Goal: Information Seeking & Learning: Check status

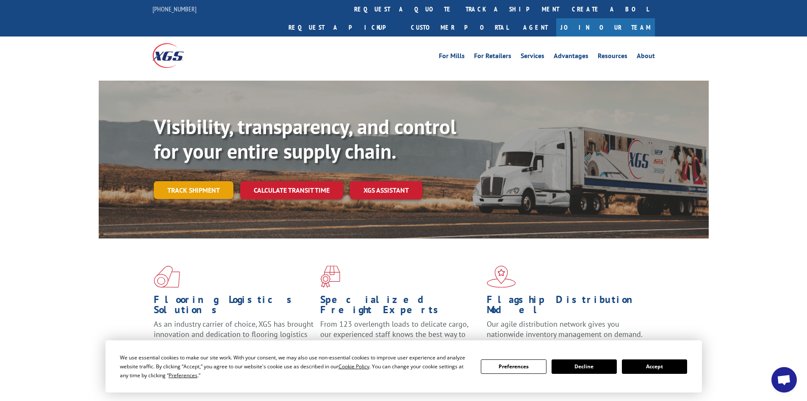
click at [177, 181] on link "Track shipment" at bounding box center [194, 190] width 80 height 18
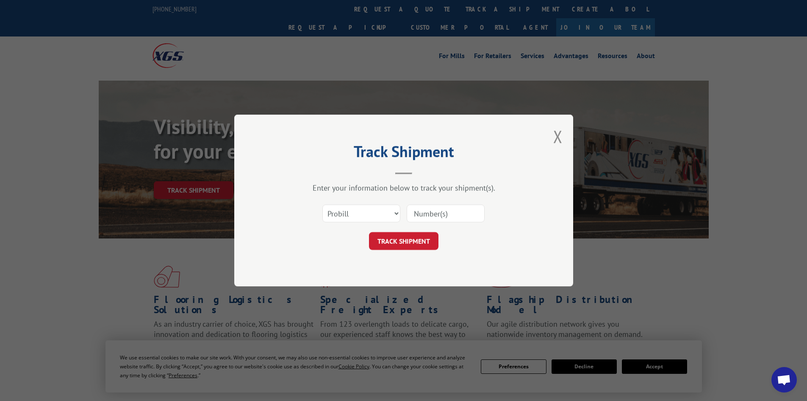
click at [334, 203] on div "Select category... Probill BOL PO" at bounding box center [404, 213] width 254 height 28
click at [353, 220] on select "Select category... Probill BOL PO" at bounding box center [362, 213] width 78 height 18
select select "bol"
click at [323, 204] on select "Select category... Probill BOL PO" at bounding box center [362, 213] width 78 height 18
click at [412, 214] on input at bounding box center [446, 213] width 78 height 18
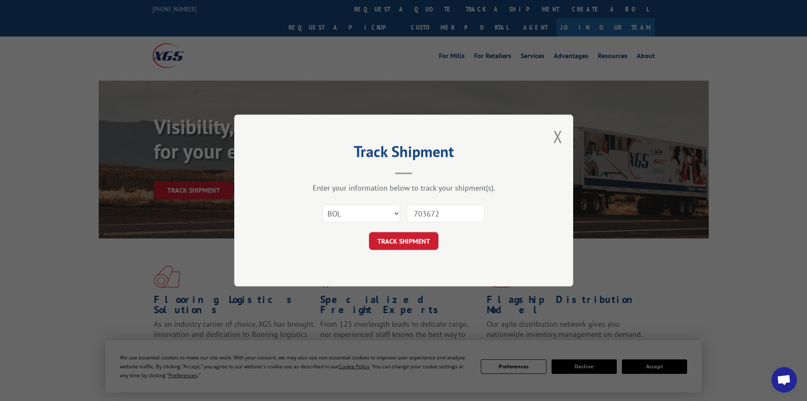
type input "7036727"
click button "TRACK SHIPMENT" at bounding box center [404, 241] width 70 height 18
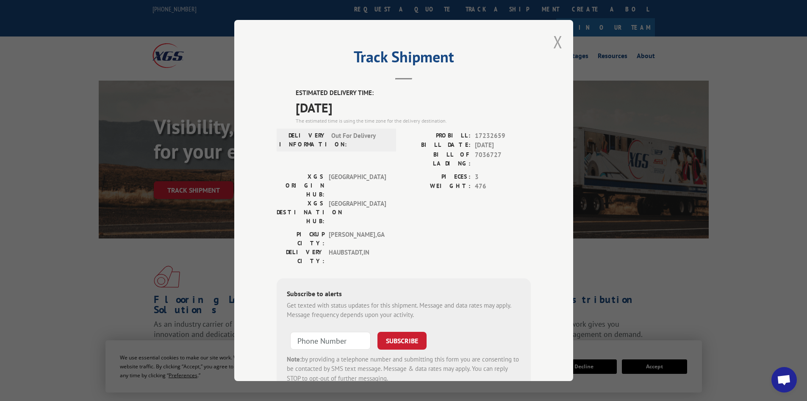
click at [557, 40] on button "Close modal" at bounding box center [557, 42] width 9 height 22
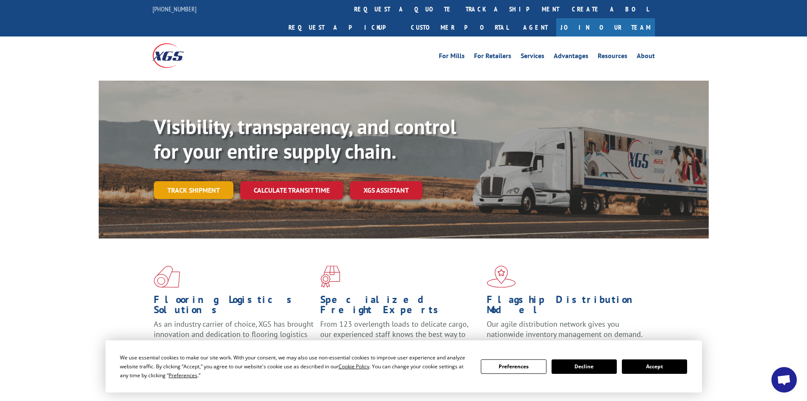
click at [210, 181] on link "Track shipment" at bounding box center [194, 190] width 80 height 18
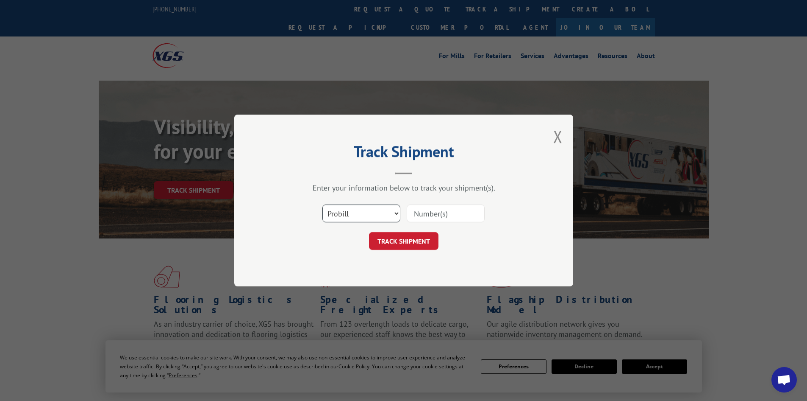
click at [337, 212] on select "Select category... Probill BOL PO" at bounding box center [362, 213] width 78 height 18
select select "bol"
click at [323, 204] on select "Select category... Probill BOL PO" at bounding box center [362, 213] width 78 height 18
click at [430, 208] on input at bounding box center [446, 213] width 78 height 18
type input "7035819"
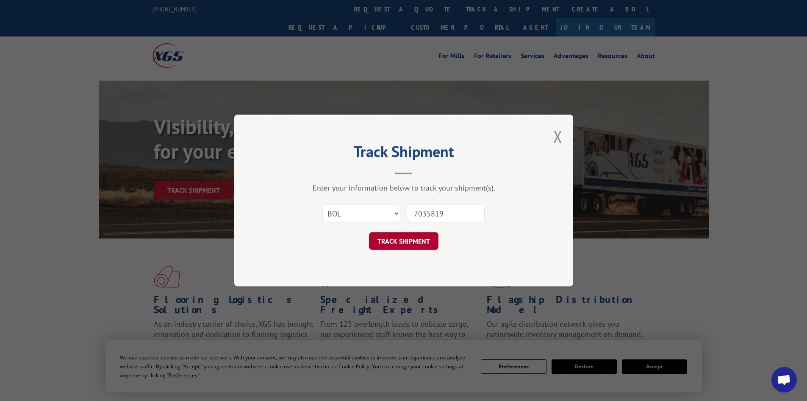
click at [418, 242] on button "TRACK SHIPMENT" at bounding box center [404, 241] width 70 height 18
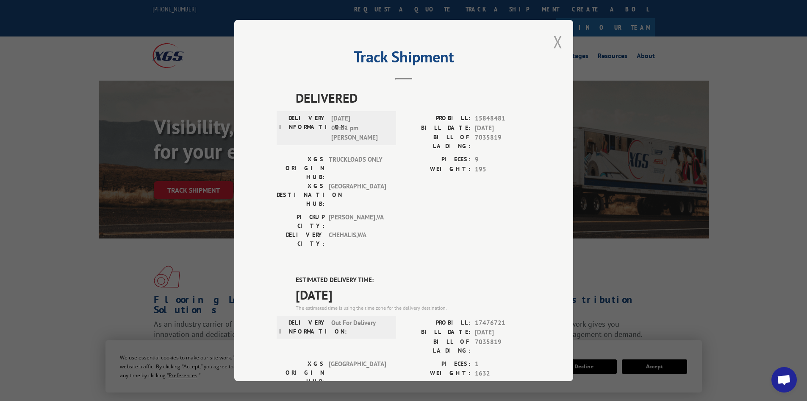
click at [553, 45] on button "Close modal" at bounding box center [557, 42] width 9 height 22
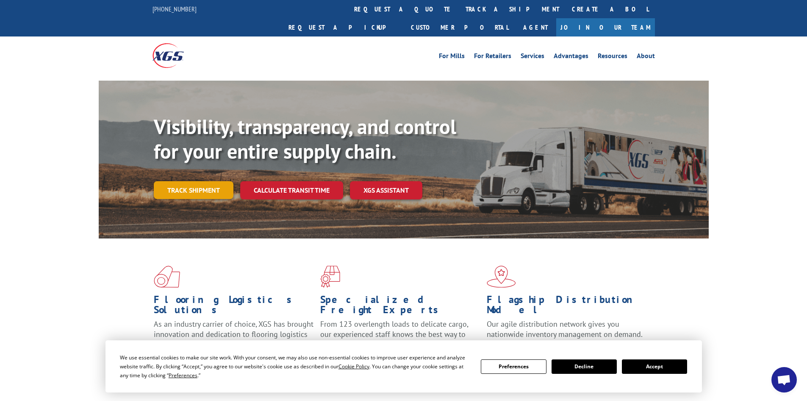
click at [210, 181] on link "Track shipment" at bounding box center [194, 190] width 80 height 18
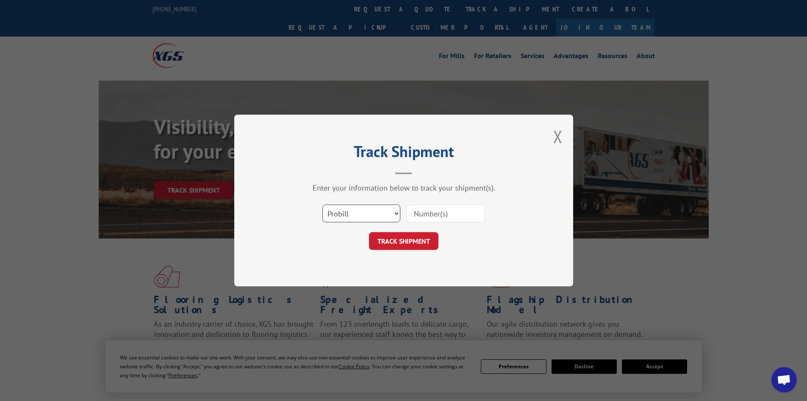
click at [349, 214] on select "Select category... Probill BOL PO" at bounding box center [362, 213] width 78 height 18
select select "bol"
click at [323, 204] on select "Select category... Probill BOL PO" at bounding box center [362, 213] width 78 height 18
click at [452, 208] on input at bounding box center [446, 213] width 78 height 18
type input "7041554"
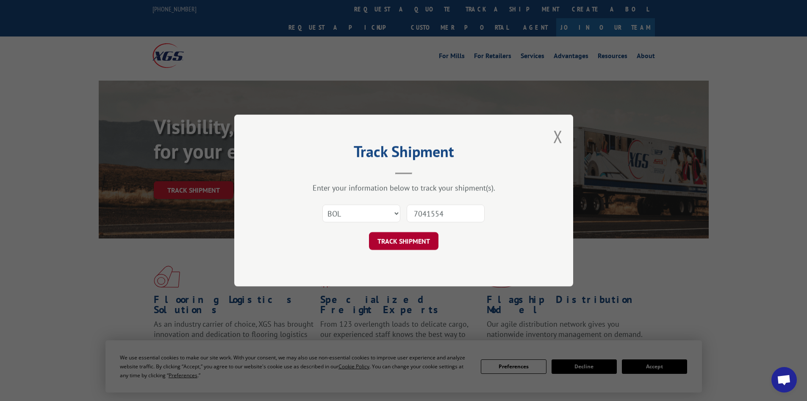
click at [397, 240] on button "TRACK SHIPMENT" at bounding box center [404, 241] width 70 height 18
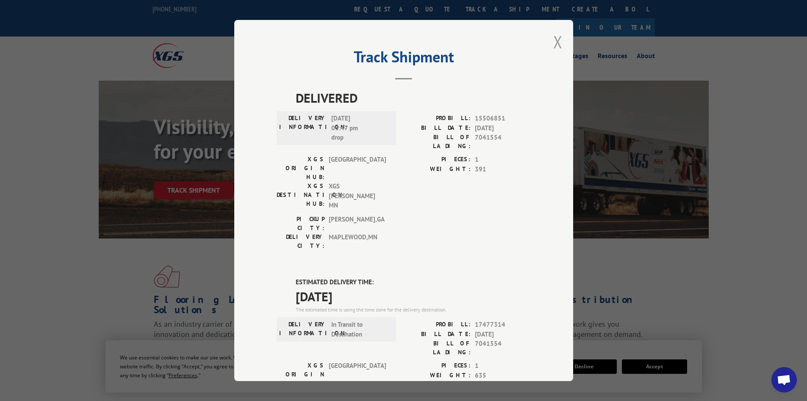
click at [553, 40] on button "Close modal" at bounding box center [557, 42] width 9 height 22
